Goal: Transaction & Acquisition: Purchase product/service

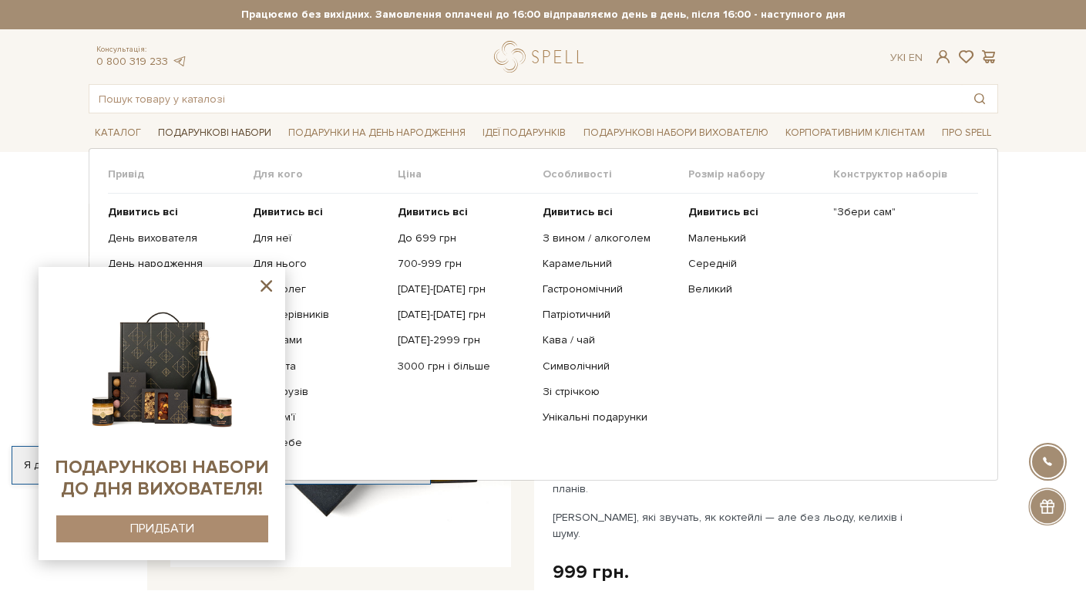
click at [224, 129] on link "Подарункові набори" at bounding box center [215, 133] width 126 height 24
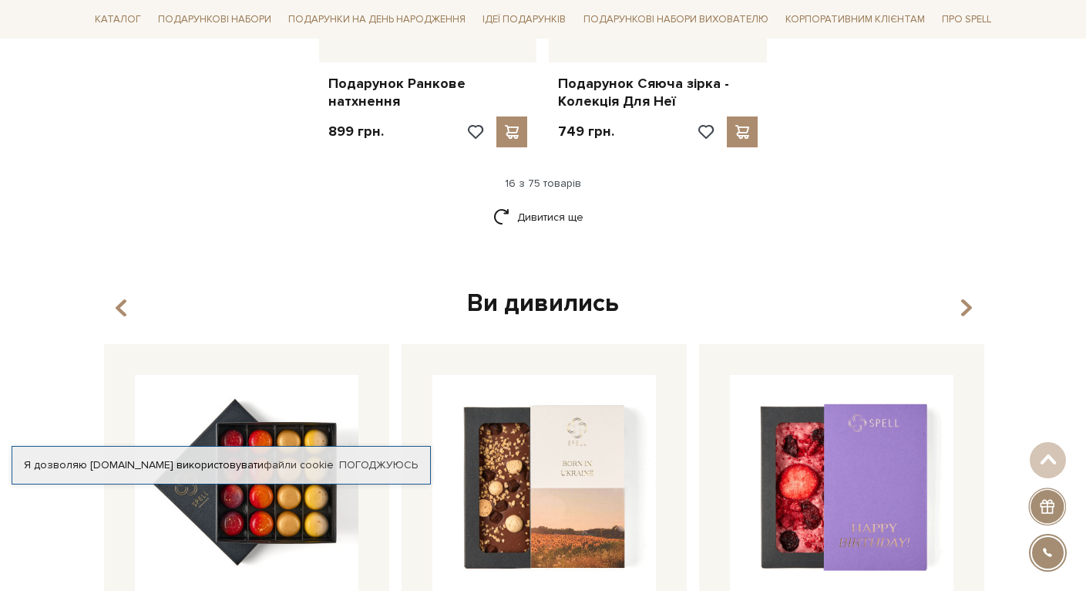
scroll to position [2201, 0]
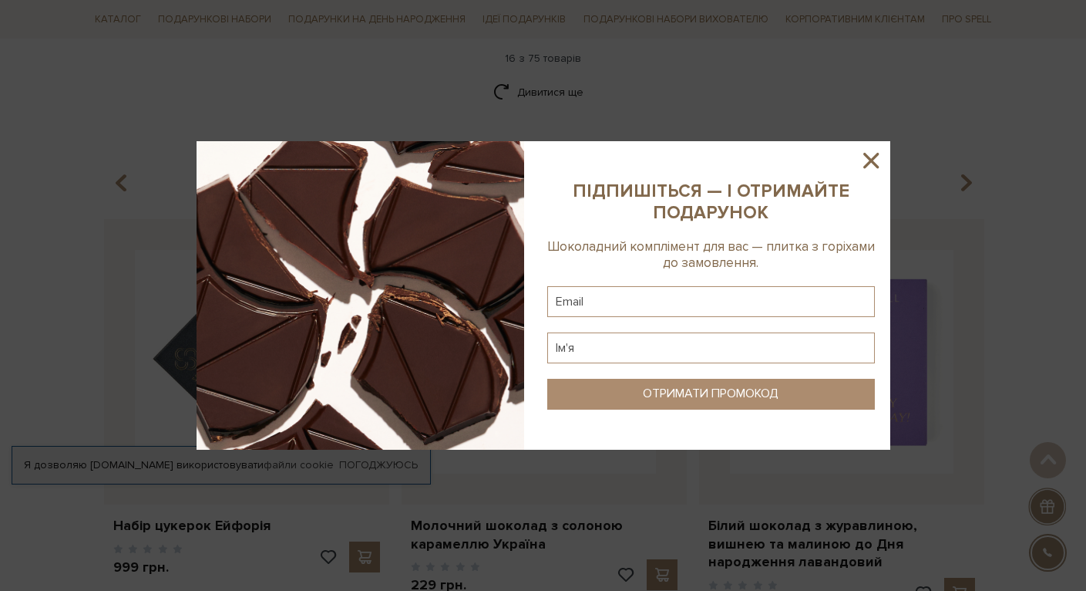
click at [871, 165] on icon at bounding box center [871, 160] width 26 height 26
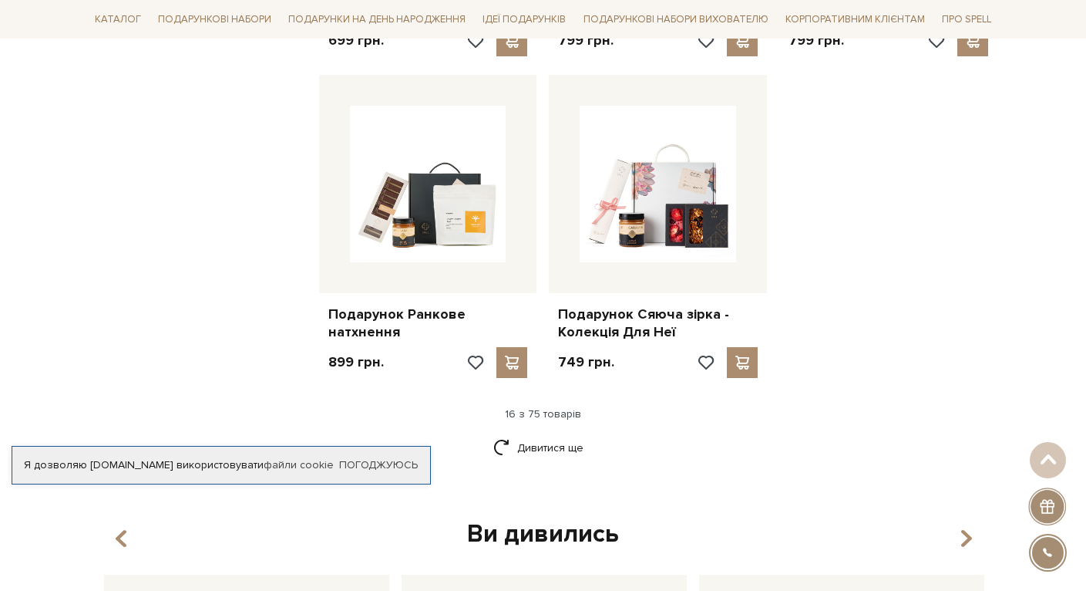
scroll to position [1854, 0]
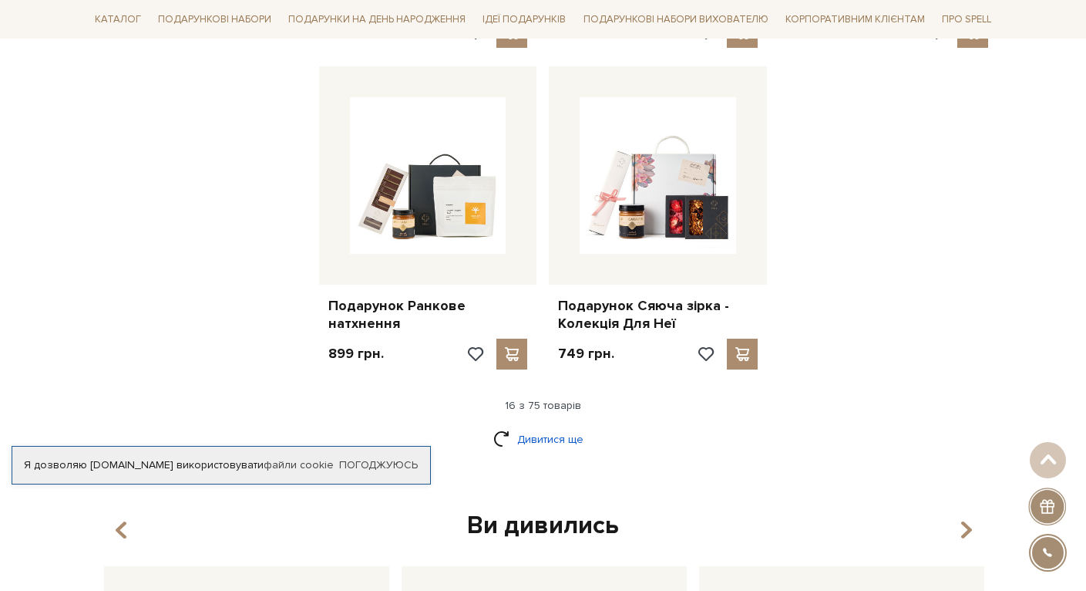
click at [565, 426] on link "Дивитися ще" at bounding box center [543, 439] width 100 height 27
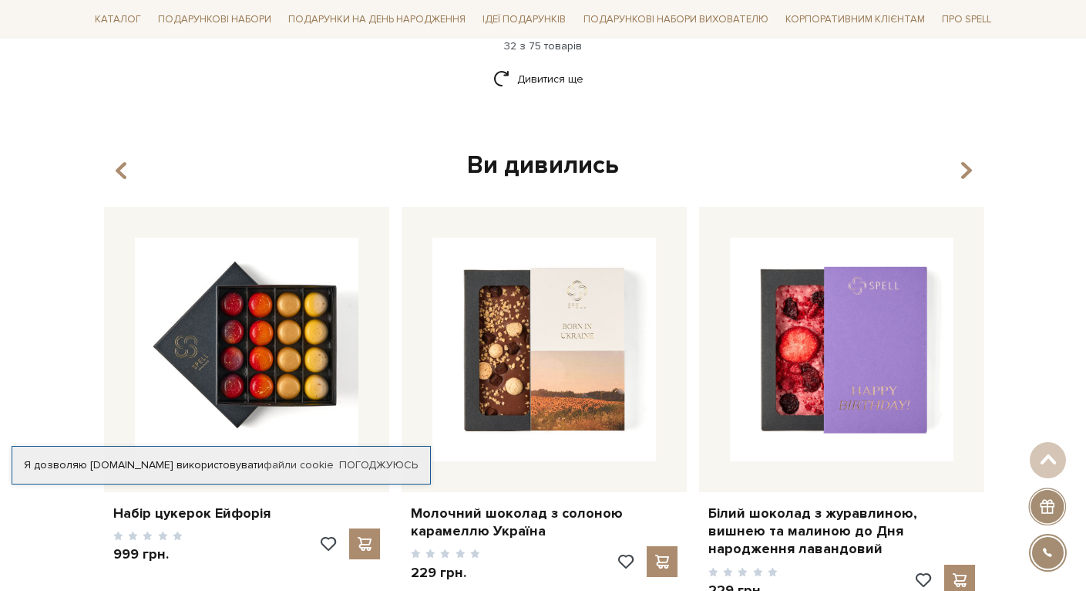
scroll to position [3817, 0]
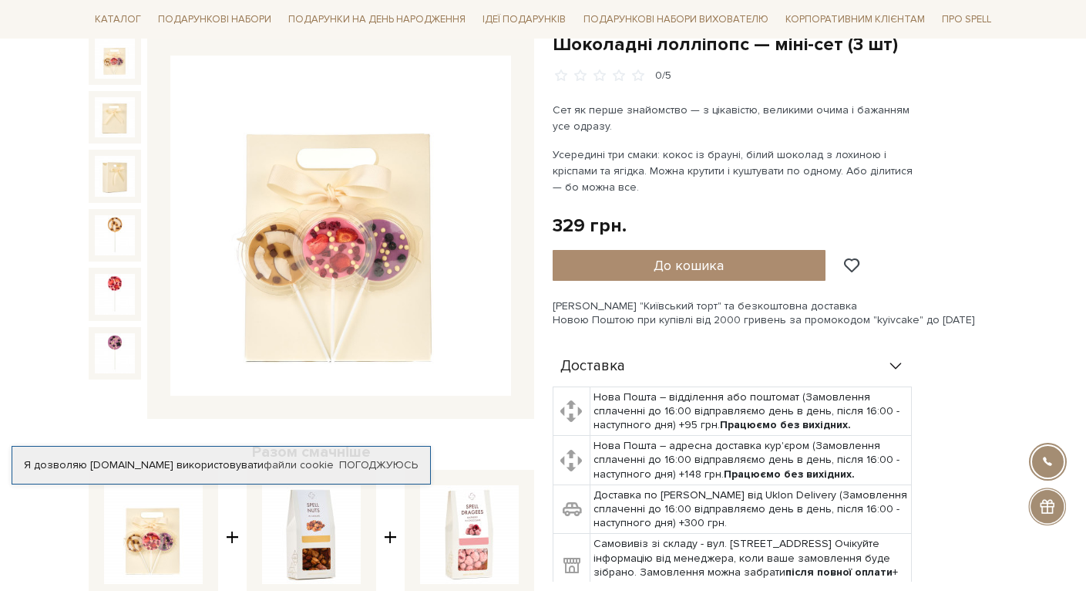
scroll to position [173, 0]
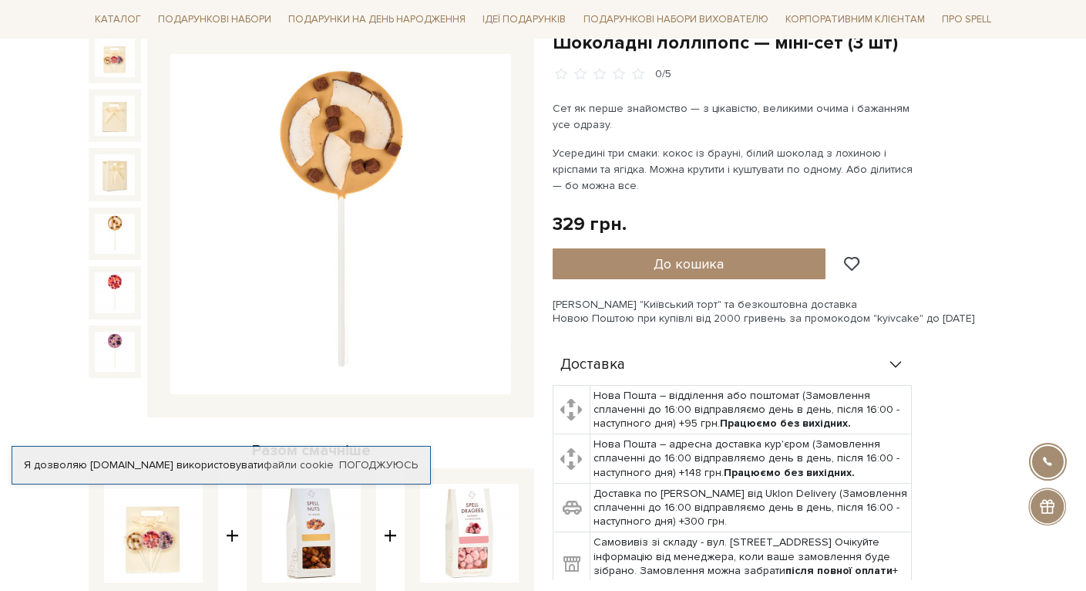
click at [112, 216] on img at bounding box center [115, 234] width 40 height 40
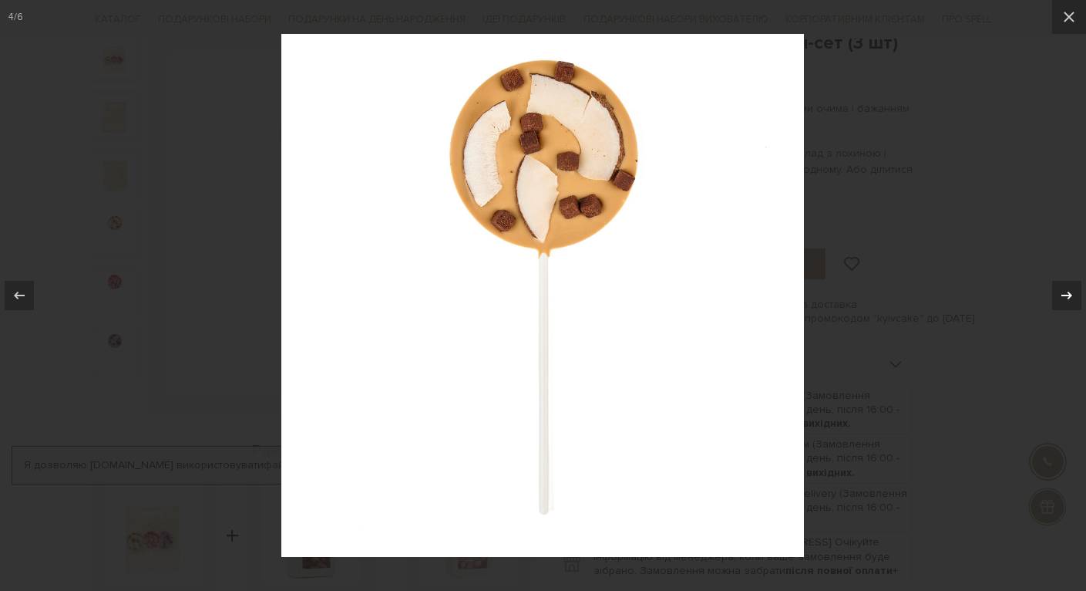
click at [1065, 297] on icon at bounding box center [1067, 295] width 19 height 19
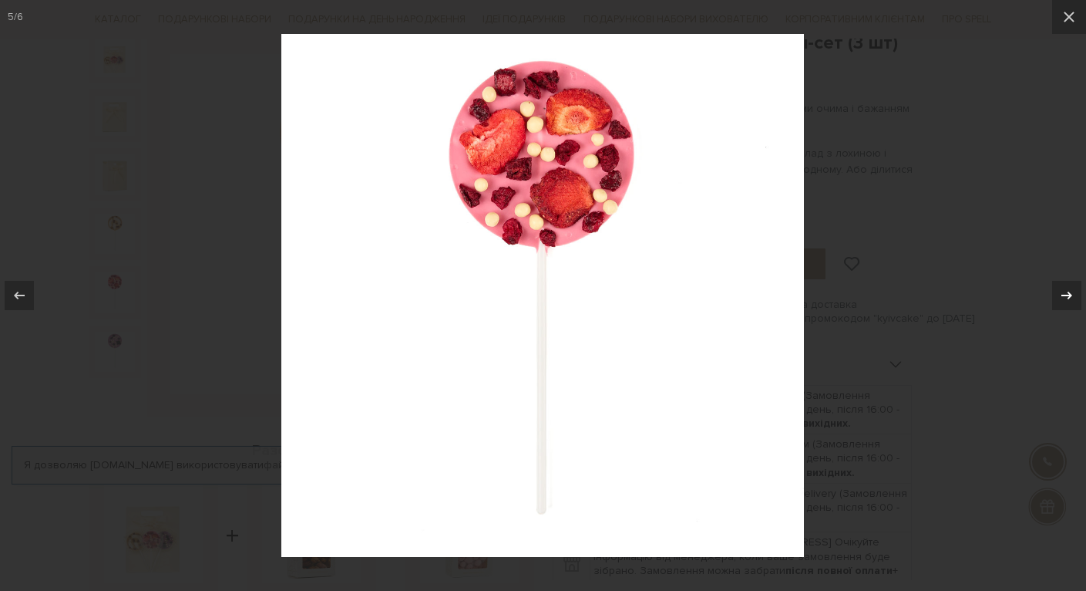
click at [1065, 297] on icon at bounding box center [1067, 295] width 19 height 19
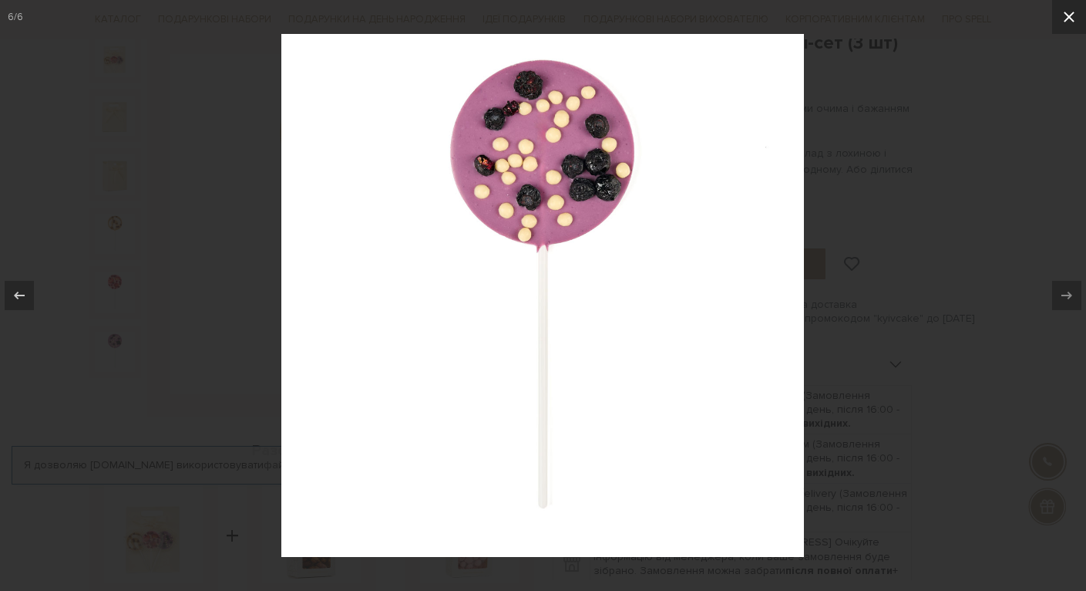
click at [1064, 15] on icon at bounding box center [1069, 17] width 19 height 19
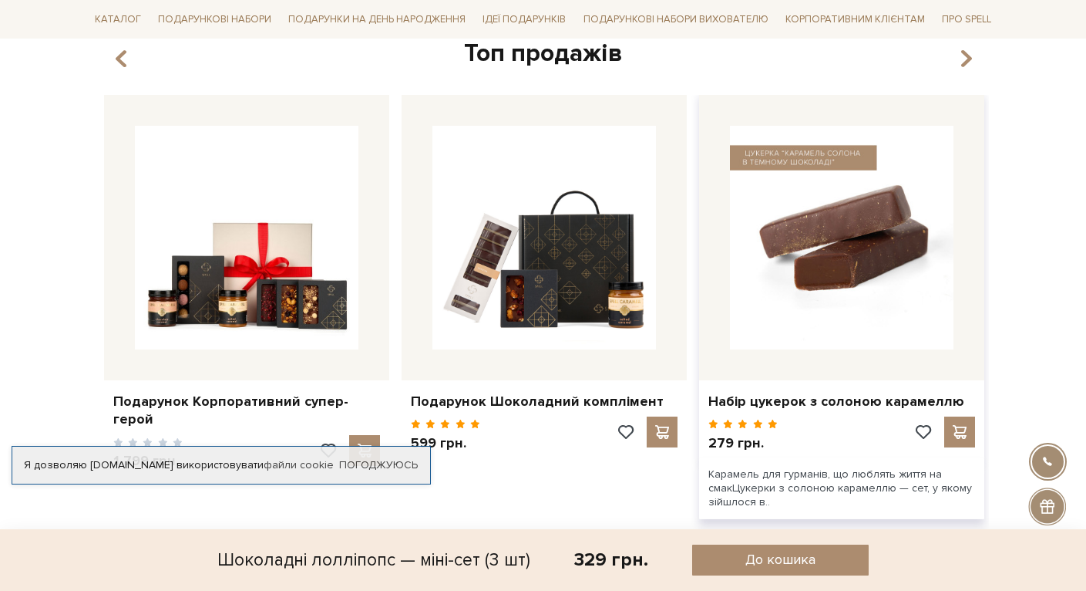
scroll to position [1613, 0]
